Goal: Navigation & Orientation: Go to known website

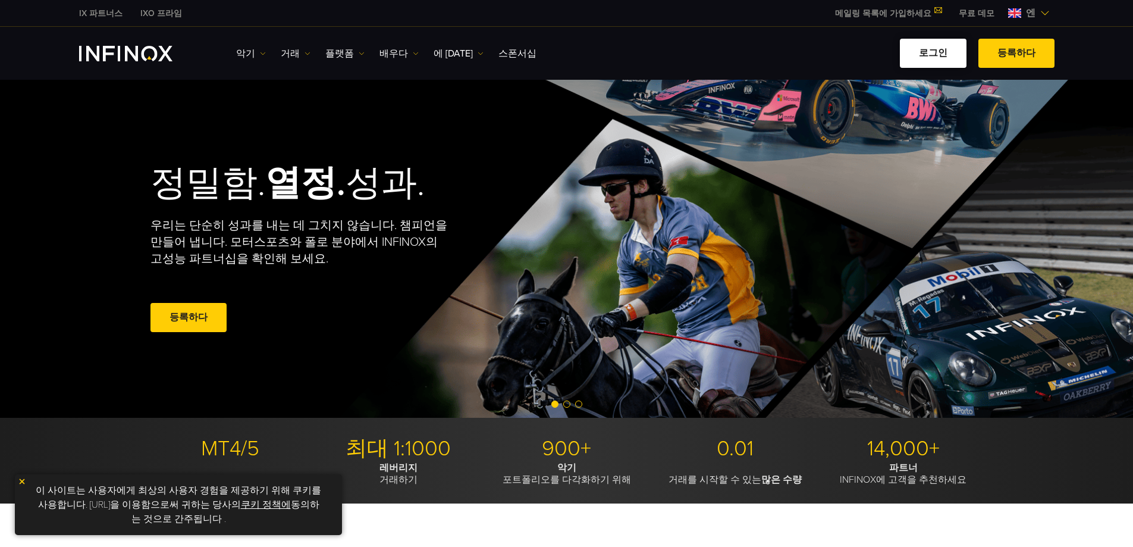
click at [935, 58] on font "로그인" at bounding box center [933, 53] width 29 height 12
click at [944, 57] on font "로그인" at bounding box center [933, 53] width 29 height 12
